Goal: Task Accomplishment & Management: Manage account settings

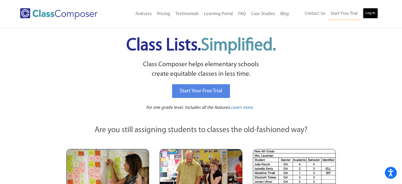
click at [374, 11] on link "Log In" at bounding box center [370, 13] width 15 height 11
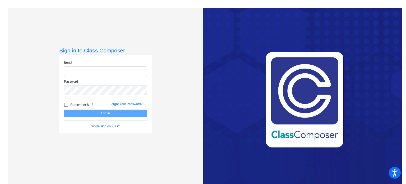
type input "[EMAIL_ADDRESS][DOMAIN_NAME]"
click at [121, 113] on button "Log In" at bounding box center [105, 113] width 83 height 8
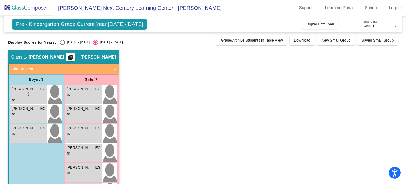
click at [62, 42] on div "Select an option" at bounding box center [62, 42] width 5 height 5
click at [62, 45] on input "[DATE] - [DATE]" at bounding box center [62, 45] width 0 height 0
radio input "true"
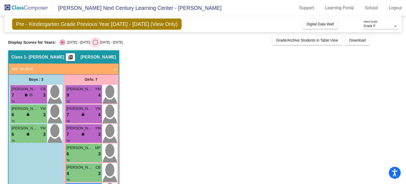
click at [98, 41] on div "[DATE] - [DATE]" at bounding box center [110, 42] width 25 height 5
click at [95, 45] on input "[DATE] - [DATE]" at bounding box center [95, 45] width 0 height 0
radio input "true"
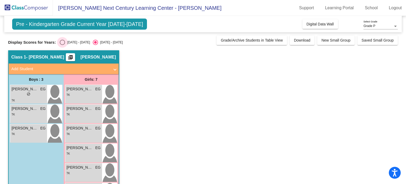
click at [65, 43] on div "Select an option" at bounding box center [62, 42] width 5 height 5
click at [62, 45] on input "[DATE] - [DATE]" at bounding box center [62, 45] width 0 height 0
radio input "true"
